Goal: Information Seeking & Learning: Learn about a topic

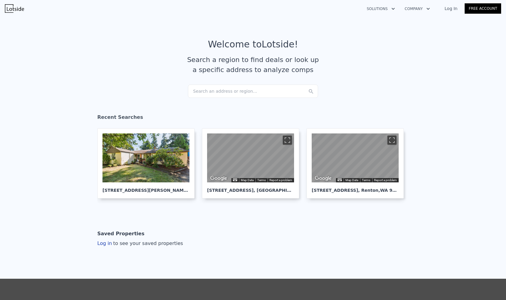
click at [254, 95] on div "Search an address or region..." at bounding box center [253, 91] width 130 height 13
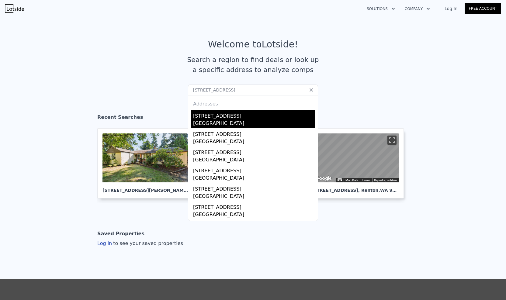
type input "[STREET_ADDRESS]"
click at [229, 125] on div "[GEOGRAPHIC_DATA]" at bounding box center [254, 124] width 122 height 9
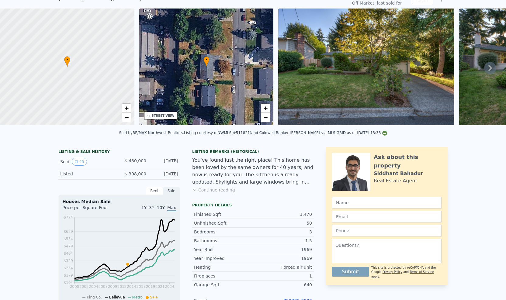
scroll to position [2, 0]
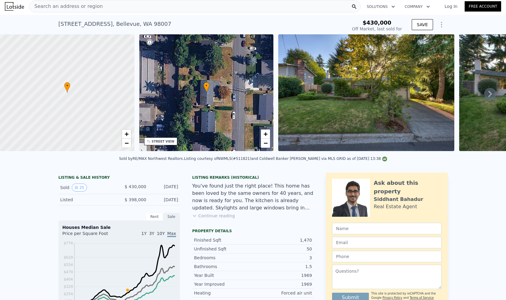
click at [486, 94] on icon at bounding box center [490, 94] width 12 height 12
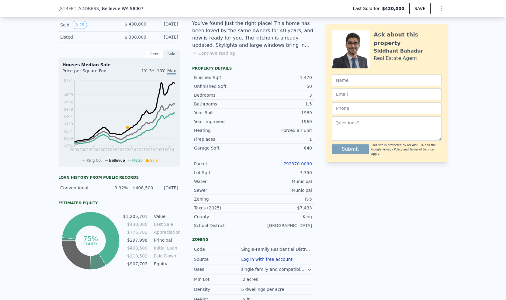
scroll to position [152, 0]
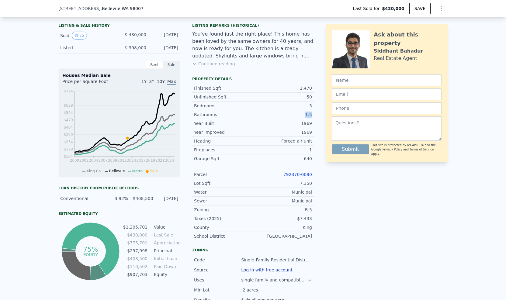
drag, startPoint x: 303, startPoint y: 117, endPoint x: 313, endPoint y: 117, distance: 9.4
click at [313, 117] on div "LISTING & SALE HISTORY Sold 25 $ 430,000 Aug 1, 2013 Listed $ 398,000 Jul 2, 20…" at bounding box center [252, 173] width 389 height 304
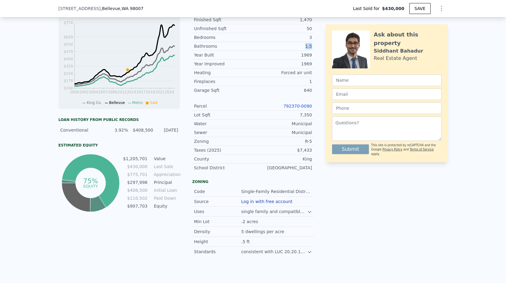
scroll to position [243, 0]
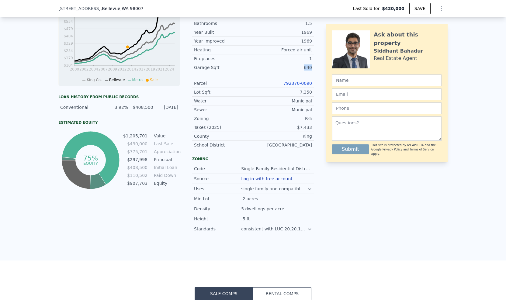
drag, startPoint x: 302, startPoint y: 69, endPoint x: 312, endPoint y: 72, distance: 10.5
click at [312, 72] on div "LISTING & SALE HISTORY Sold 25 $ 430,000 Aug 1, 2013 Listed $ 398,000 Jul 2, 20…" at bounding box center [252, 81] width 389 height 304
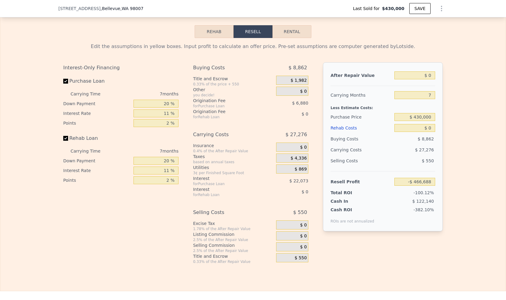
scroll to position [942, 0]
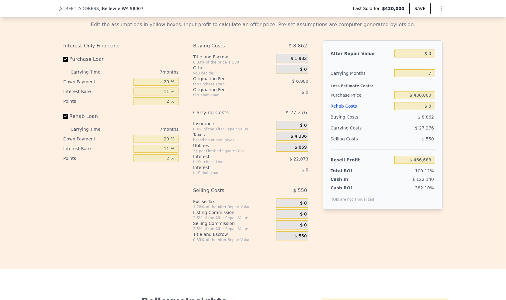
click at [63, 119] on input "Rehab Loan" at bounding box center [65, 116] width 5 height 5
checkbox input "false"
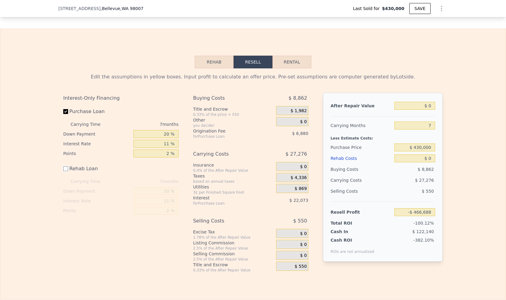
scroll to position [882, 0]
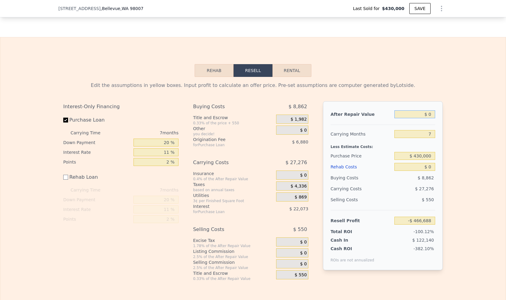
drag, startPoint x: 429, startPoint y: 118, endPoint x: 425, endPoint y: 119, distance: 3.5
click at [425, 118] on input "$ 0" at bounding box center [414, 114] width 41 height 8
type input "$ 40"
type input "-$ 466,651"
type input "$ 450"
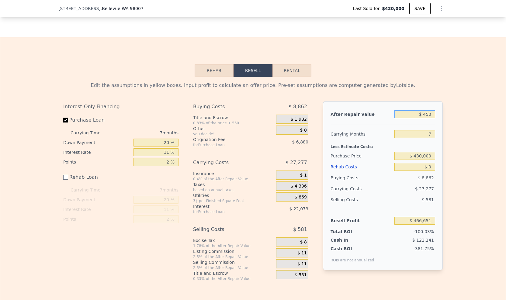
type input "-$ 466,270"
type input "$ 45,090"
type input "-$ 424,910"
drag, startPoint x: 416, startPoint y: 120, endPoint x: 437, endPoint y: 121, distance: 20.7
click at [437, 121] on div "After Repair Value $ 45,090 Carrying Months 7 Less Estimate Costs: Purchase Pri…" at bounding box center [383, 185] width 120 height 169
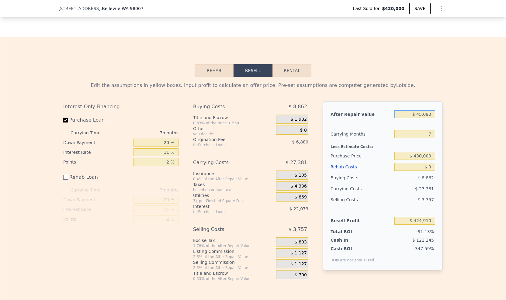
type input "$ 1"
type input "-$ 466,687"
type input "$ 14"
type input "-$ 466,674"
type input "$ 145"
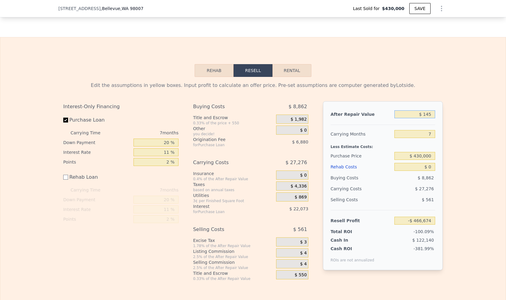
type input "-$ 466,554"
type input "$ 1,450"
type input "-$ 465,344"
type input "$ 14,500"
type input "-$ 453,254"
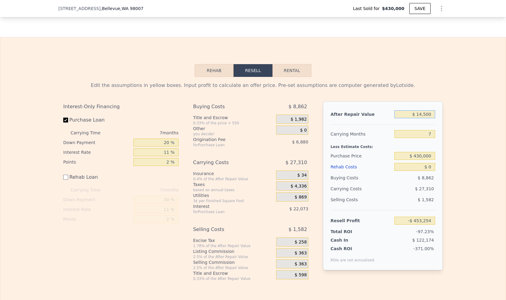
type input "$ 145,000"
type input "-$ 332,340"
type input "$ 1,450,000"
type input "$ 876,790"
type input "$ 1,450,000"
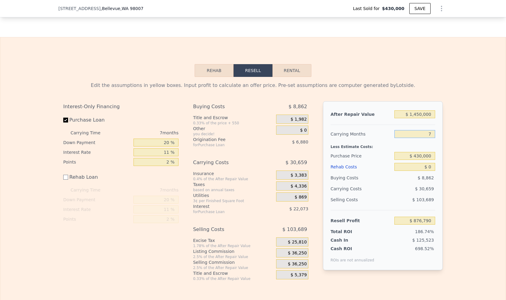
drag, startPoint x: 425, startPoint y: 138, endPoint x: 432, endPoint y: 140, distance: 7.2
click at [432, 138] on input "7" at bounding box center [414, 134] width 41 height 8
type input "6"
type input "$ 881,169"
type input "6"
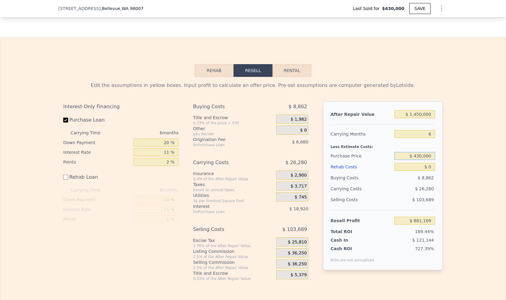
drag, startPoint x: 413, startPoint y: 160, endPoint x: 423, endPoint y: 161, distance: 9.2
click at [423, 160] on input "$ 430,000" at bounding box center [414, 156] width 41 height 8
drag, startPoint x: 420, startPoint y: 161, endPoint x: 412, endPoint y: 160, distance: 8.0
click at [412, 160] on input "$ 430,000" at bounding box center [414, 156] width 41 height 8
drag, startPoint x: 428, startPoint y: 162, endPoint x: 399, endPoint y: 160, distance: 29.2
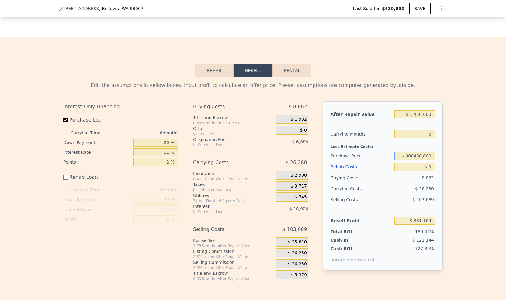
click at [399, 160] on input "$ 000430,000" at bounding box center [414, 156] width 41 height 8
type input "$ 1,000,000"
type input "$ 275,071"
drag, startPoint x: 431, startPoint y: 172, endPoint x: 423, endPoint y: 171, distance: 7.4
click at [423, 171] on input "$ 0" at bounding box center [414, 167] width 41 height 8
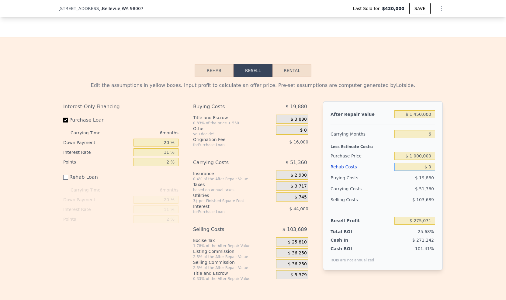
type input "$ 1"
type input "$ 275,070"
type input "$ 13"
type input "$ 275,058"
type input "$ 130"
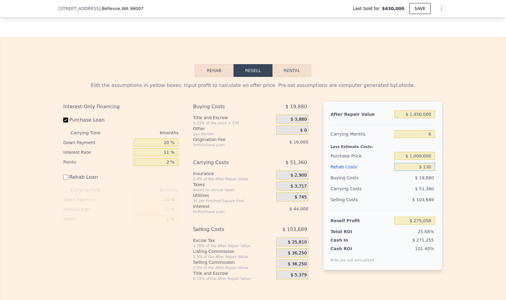
type input "$ 274,941"
type input "$ 1,300"
type input "$ 273,771"
type input "$ 13,000"
type input "$ 262,071"
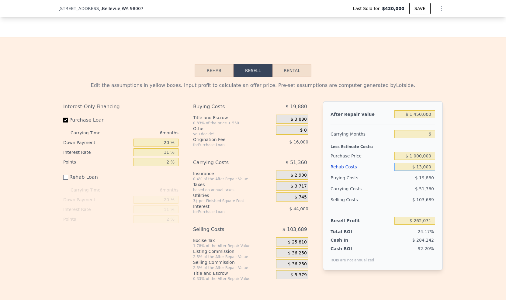
type input "$ 130,000"
type input "$ 145,071"
type input "$ 130,000"
click at [457, 175] on div "Edit the assumptions in yellow boxes. Input profit to calculate an offer price.…" at bounding box center [252, 179] width 505 height 204
click at [479, 205] on div "Edit the assumptions in yellow boxes. Input profit to calculate an offer price.…" at bounding box center [252, 179] width 505 height 204
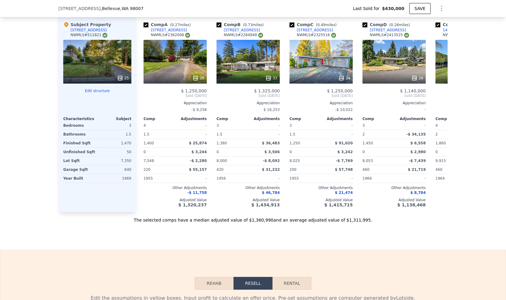
scroll to position [638, 0]
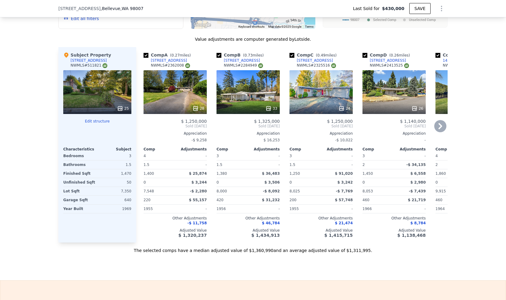
click at [258, 92] on div "33" at bounding box center [247, 92] width 63 height 44
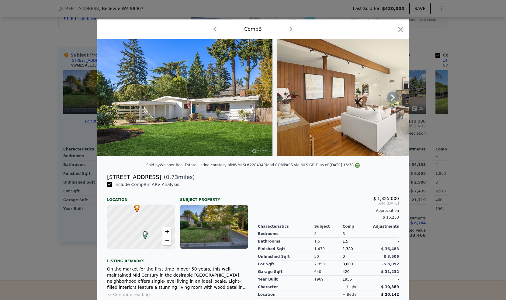
click at [388, 101] on icon at bounding box center [393, 98] width 12 height 12
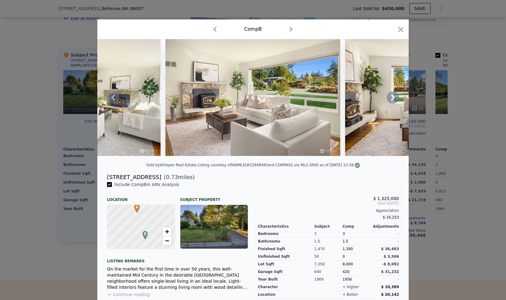
click at [387, 102] on icon at bounding box center [393, 98] width 12 height 12
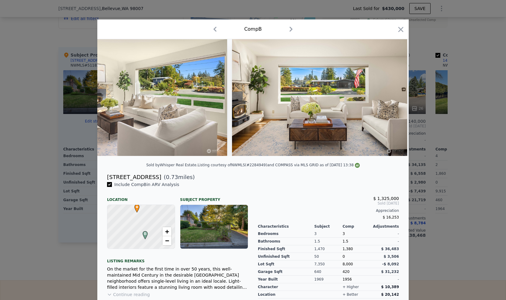
scroll to position [0, 438]
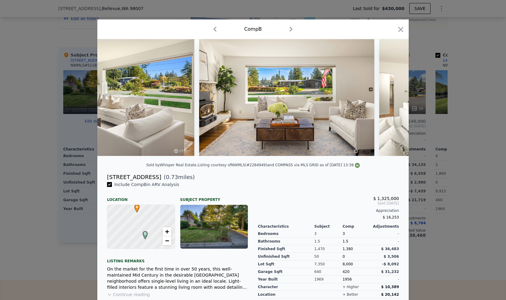
click at [387, 102] on div at bounding box center [252, 97] width 311 height 117
click at [389, 99] on icon at bounding box center [393, 98] width 12 height 12
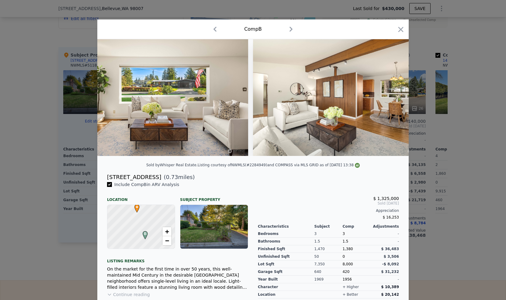
scroll to position [0, 584]
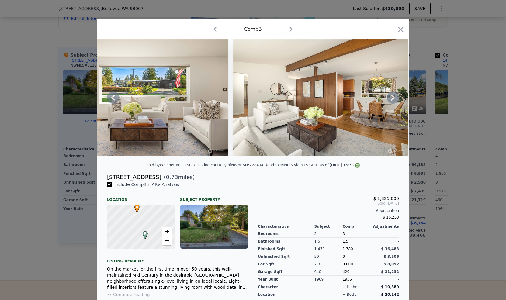
click at [389, 99] on div at bounding box center [252, 97] width 311 height 117
drag, startPoint x: 399, startPoint y: 29, endPoint x: 407, endPoint y: 42, distance: 14.2
click at [400, 29] on icon "button" at bounding box center [400, 29] width 9 height 9
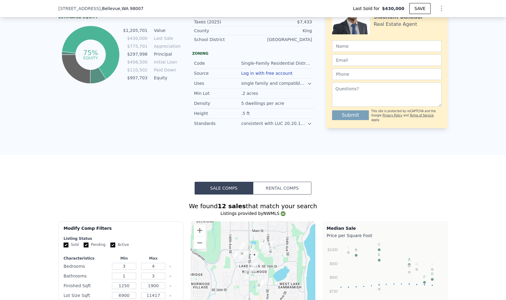
scroll to position [334, 0]
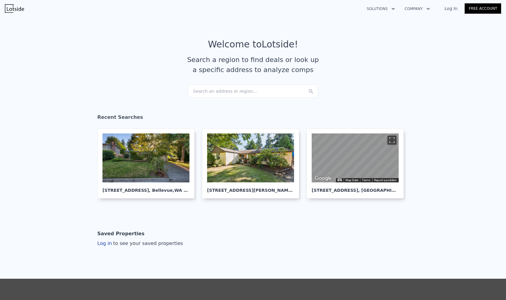
click at [238, 92] on div "Search an address or region..." at bounding box center [253, 91] width 130 height 13
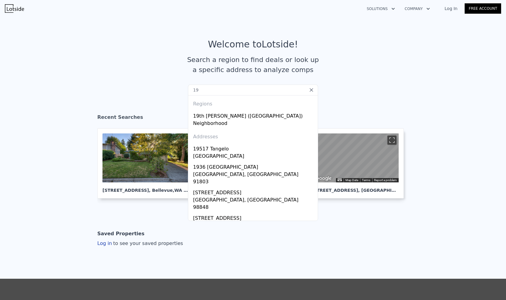
type input "1"
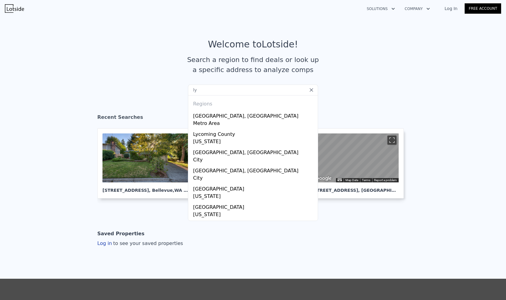
type input "l"
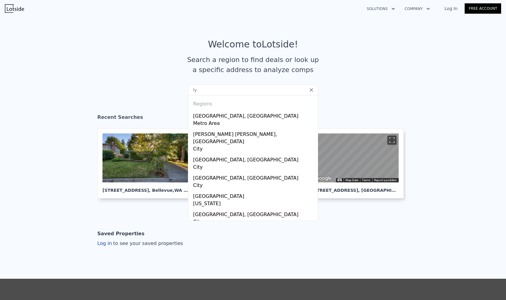
type input "l"
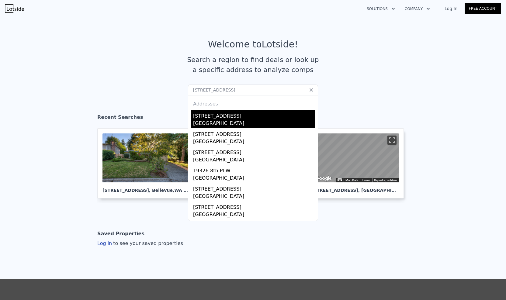
type input "[STREET_ADDRESS]"
click at [228, 118] on div "[STREET_ADDRESS]" at bounding box center [254, 115] width 122 height 10
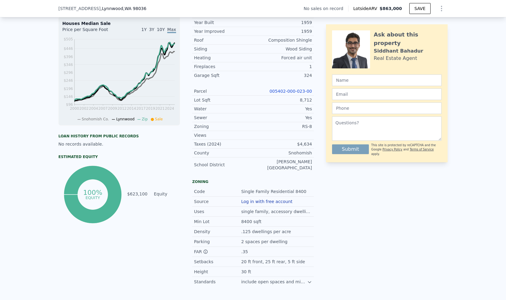
scroll to position [150, 0]
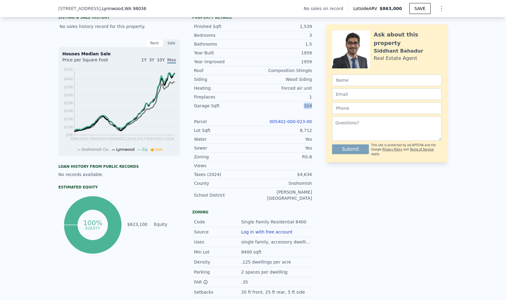
drag, startPoint x: 311, startPoint y: 110, endPoint x: 304, endPoint y: 109, distance: 7.1
click at [304, 109] on div "Garage Sqft 324" at bounding box center [253, 106] width 122 height 9
drag, startPoint x: 304, startPoint y: 109, endPoint x: 294, endPoint y: 112, distance: 10.5
click at [294, 110] on div "Garage Sqft 324" at bounding box center [253, 106] width 122 height 9
drag, startPoint x: 302, startPoint y: 157, endPoint x: 314, endPoint y: 160, distance: 12.4
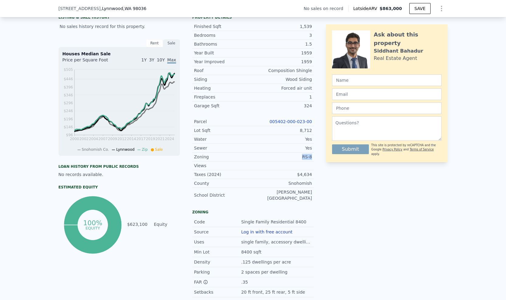
click at [314, 160] on div "LISTING & SALE HISTORY No sales history record for this property. Rent Sale Ren…" at bounding box center [252, 164] width 389 height 305
copy div "RS-8"
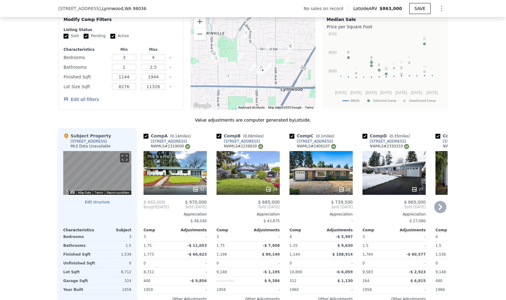
scroll to position [545, 0]
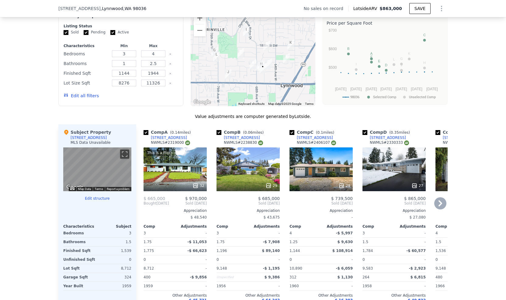
click at [439, 198] on icon at bounding box center [440, 203] width 12 height 12
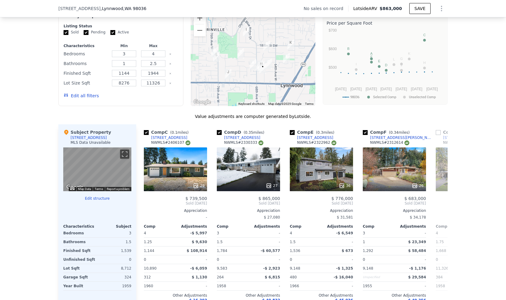
scroll to position [0, 146]
click at [437, 197] on icon at bounding box center [440, 203] width 12 height 12
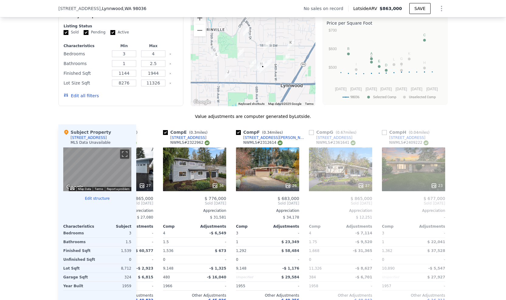
scroll to position [0, 292]
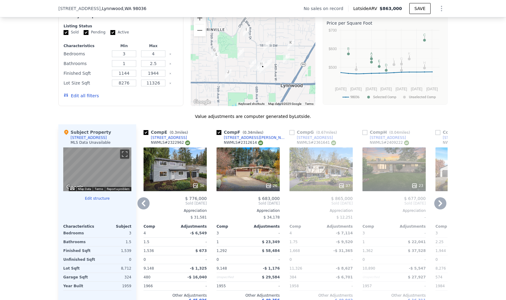
click at [139, 198] on icon at bounding box center [143, 203] width 12 height 12
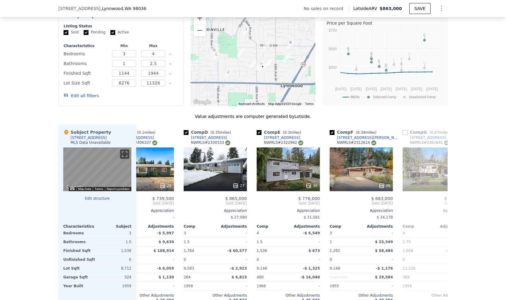
scroll to position [0, 146]
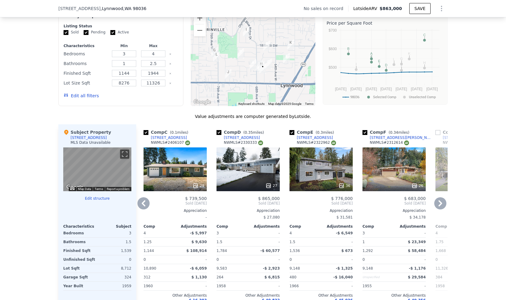
click at [142, 200] on icon at bounding box center [144, 203] width 4 height 6
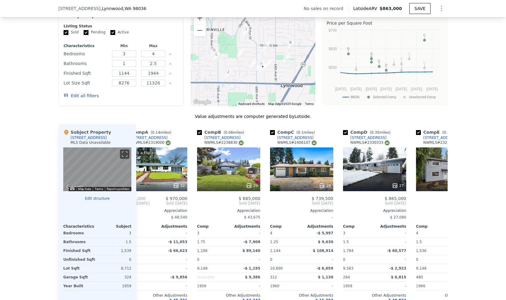
scroll to position [0, 0]
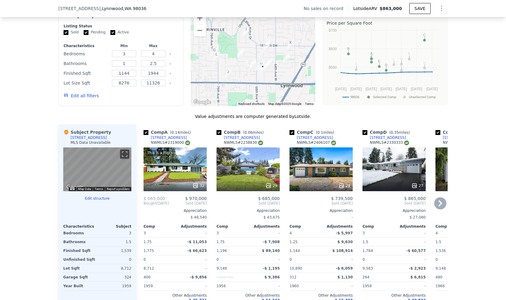
click at [181, 165] on div "This is a Flip 32" at bounding box center [175, 169] width 63 height 44
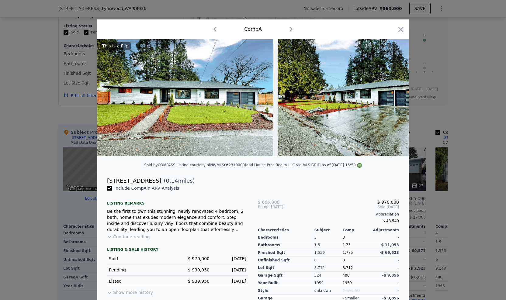
scroll to position [34, 0]
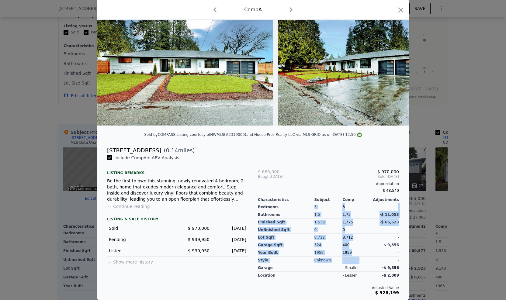
drag, startPoint x: 254, startPoint y: 222, endPoint x: 395, endPoint y: 222, distance: 141.7
click at [395, 222] on div "$ 665,000 $ 970,000 Bought [DATE] Sold [DATE] Appreciation $ 48,540 Characteris…" at bounding box center [328, 225] width 151 height 140
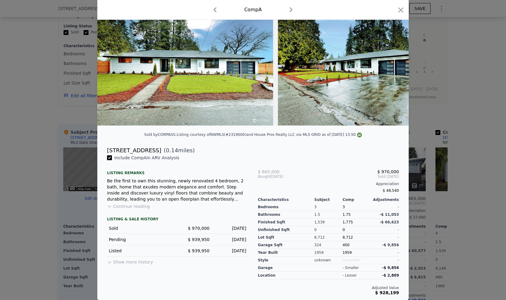
click at [396, 223] on span "-$ 66,623" at bounding box center [388, 222] width 19 height 4
drag, startPoint x: 400, startPoint y: 221, endPoint x: 375, endPoint y: 225, distance: 26.1
click at [375, 225] on div "$ 665,000 $ 970,000 Bought [DATE] Sold [DATE] Appreciation $ 48,540 Characteris…" at bounding box center [328, 225] width 151 height 140
drag, startPoint x: 375, startPoint y: 225, endPoint x: 353, endPoint y: 252, distance: 35.0
click at [353, 252] on div "1959" at bounding box center [356, 253] width 28 height 8
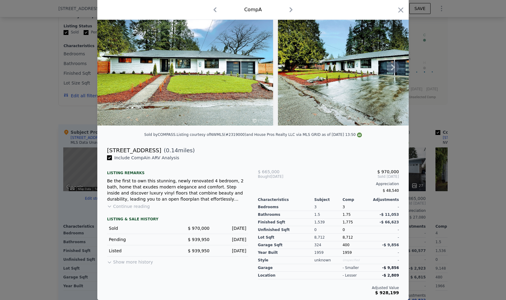
click at [201, 83] on img at bounding box center [185, 67] width 176 height 117
click at [109, 263] on icon at bounding box center [109, 262] width 5 height 5
click at [107, 263] on icon at bounding box center [109, 262] width 5 height 5
click at [201, 77] on img at bounding box center [185, 67] width 176 height 117
click at [401, 9] on icon "button" at bounding box center [400, 10] width 9 height 9
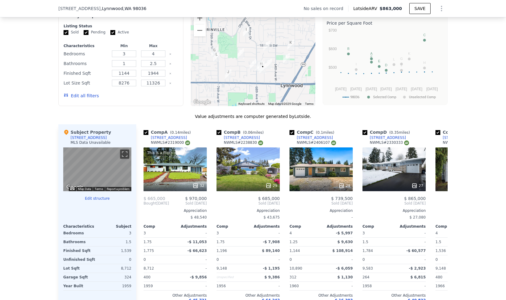
click at [484, 57] on div "We found 12 sales that match your search Filters Map Prices Modify Comp Filters…" at bounding box center [253, 159] width 506 height 343
